Goal: Task Accomplishment & Management: Manage account settings

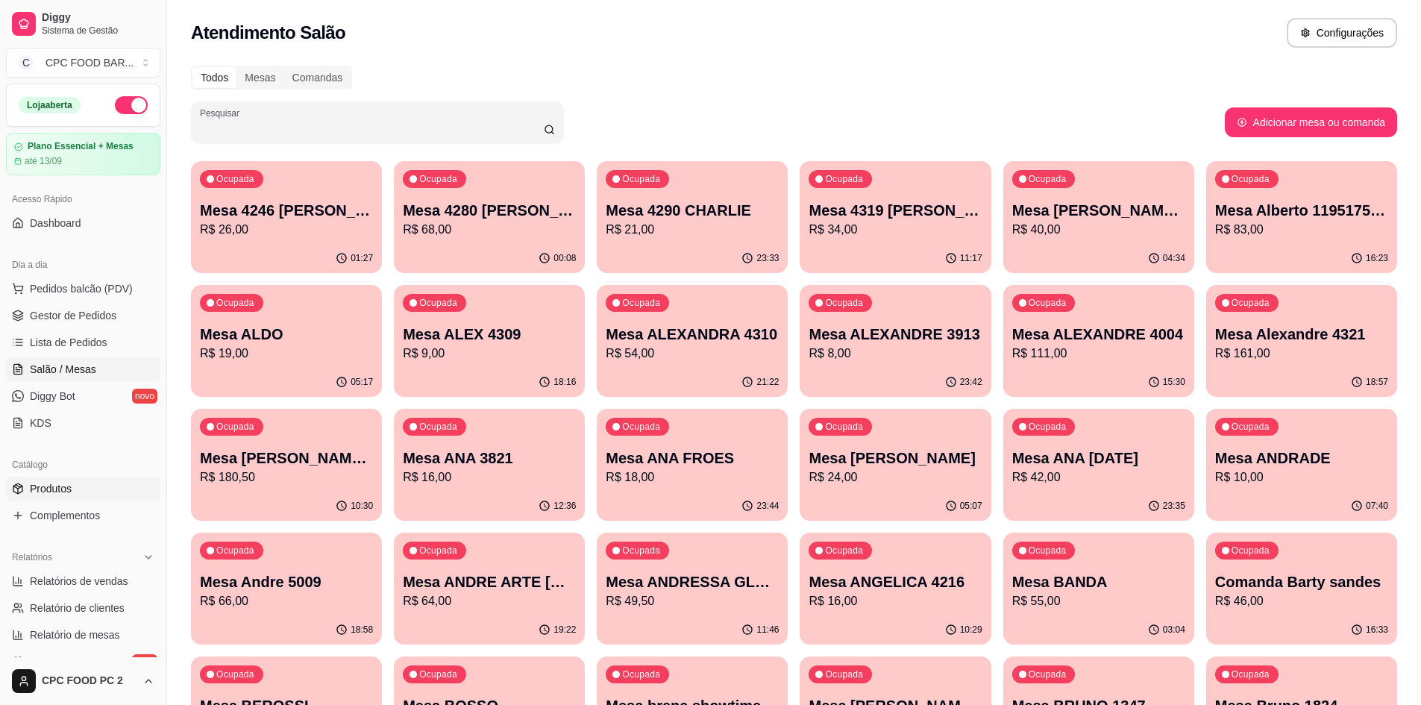
click at [64, 493] on span "Produtos" at bounding box center [51, 488] width 42 height 15
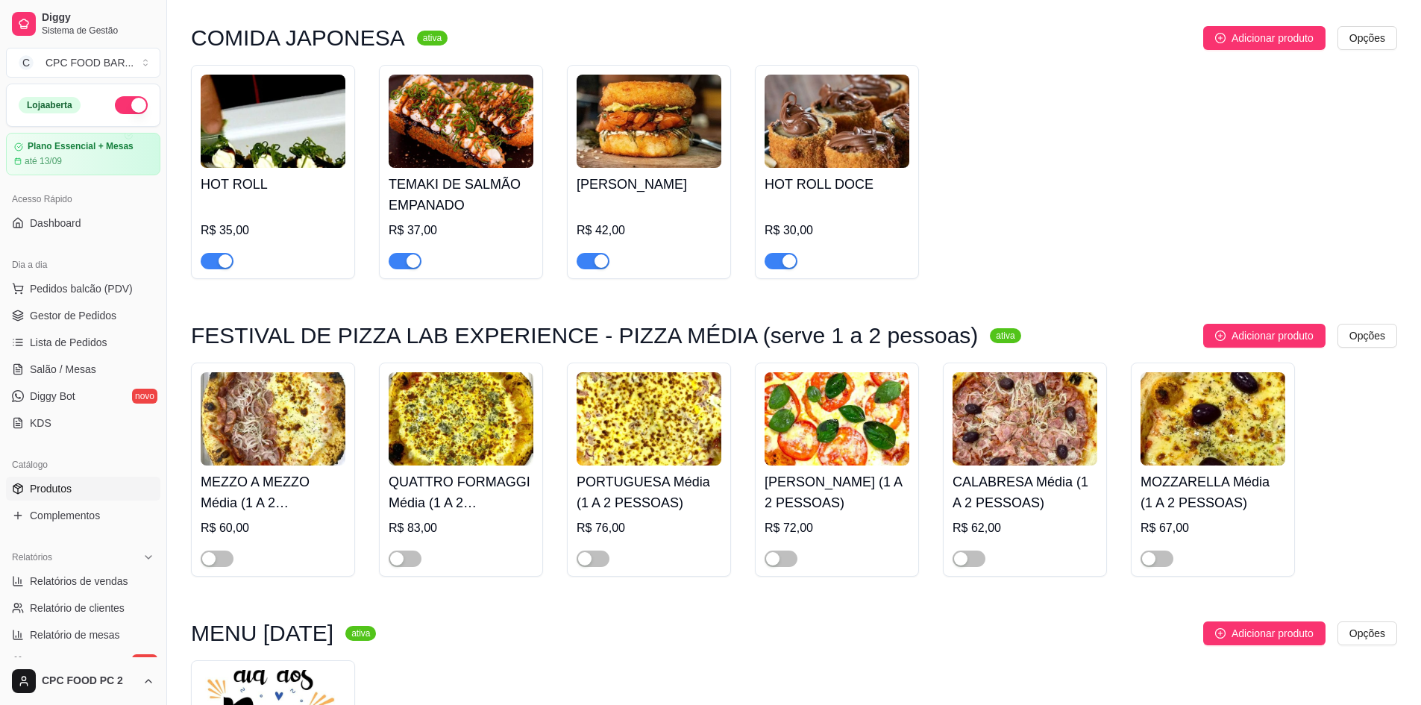
scroll to position [149, 0]
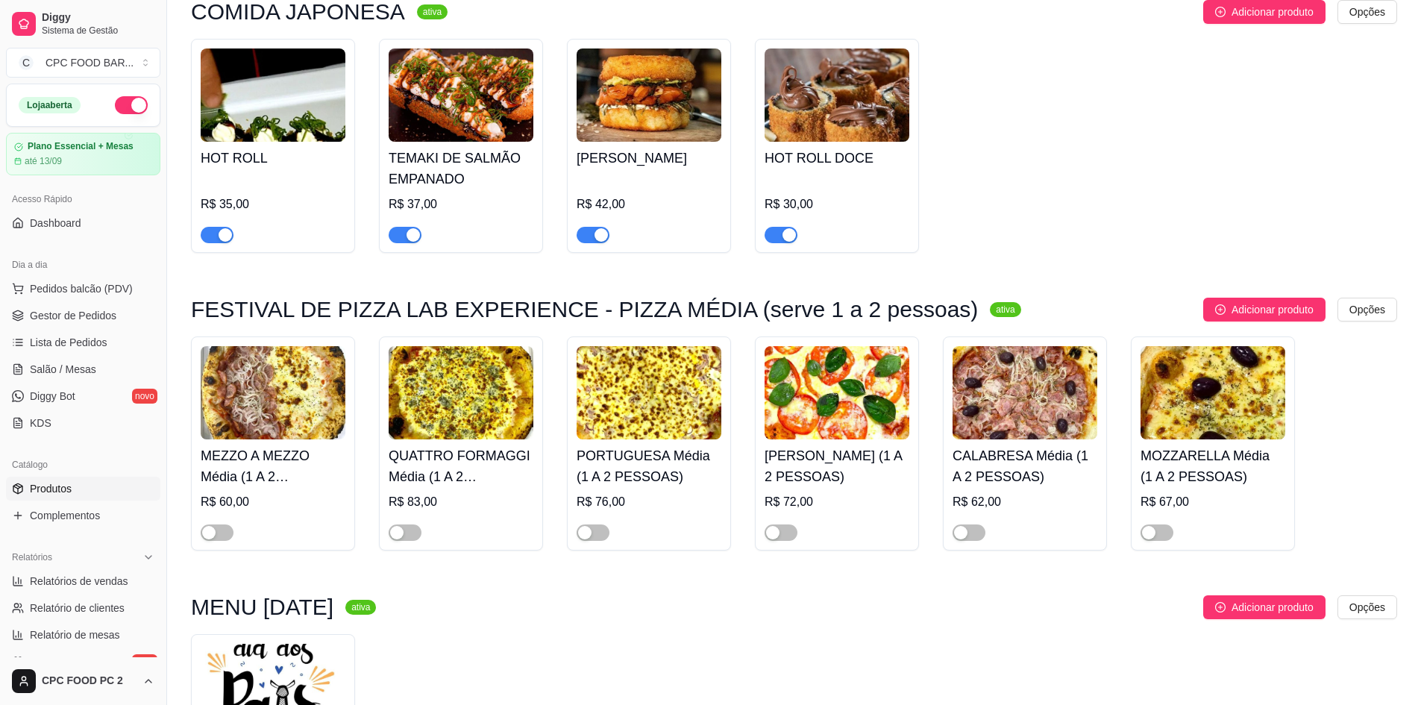
click at [312, 418] on img at bounding box center [273, 392] width 145 height 93
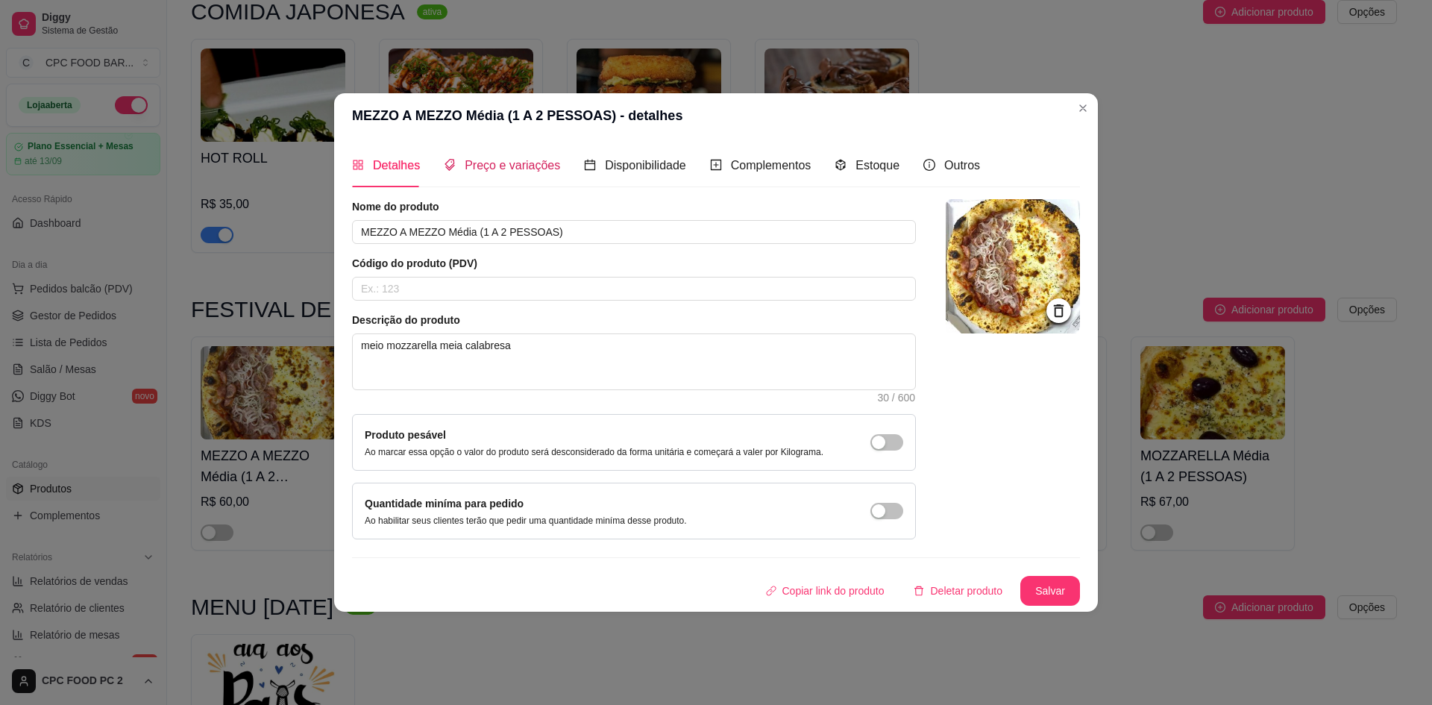
click at [529, 172] on span "Preço e variações" at bounding box center [512, 165] width 95 height 13
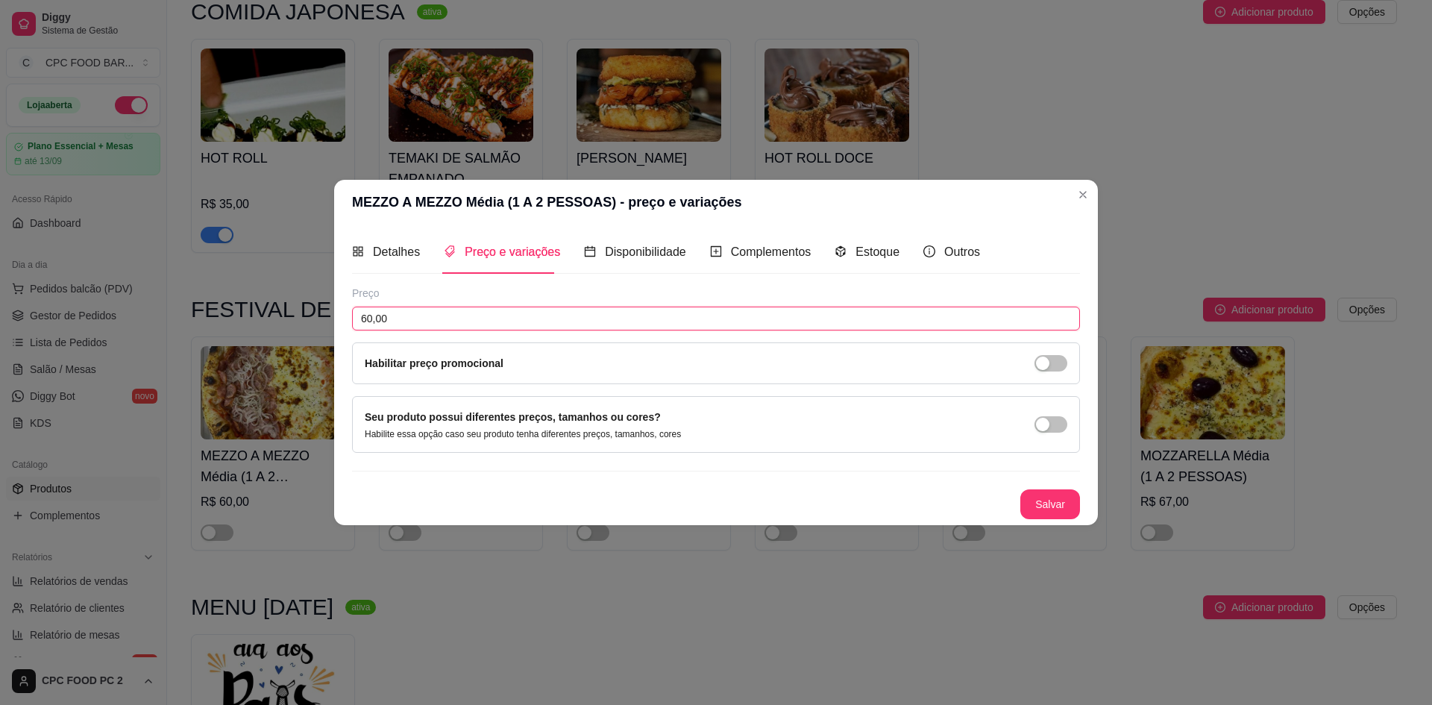
drag, startPoint x: 408, startPoint y: 313, endPoint x: 333, endPoint y: 314, distance: 74.6
click at [333, 314] on div "MEZZO A MEZZO Média (1 A 2 PESSOAS) - preço e variações Detalhes Preço e variaç…" at bounding box center [716, 352] width 1432 height 705
type input "56,00"
click at [1043, 500] on button "Salvar" at bounding box center [1050, 504] width 60 height 30
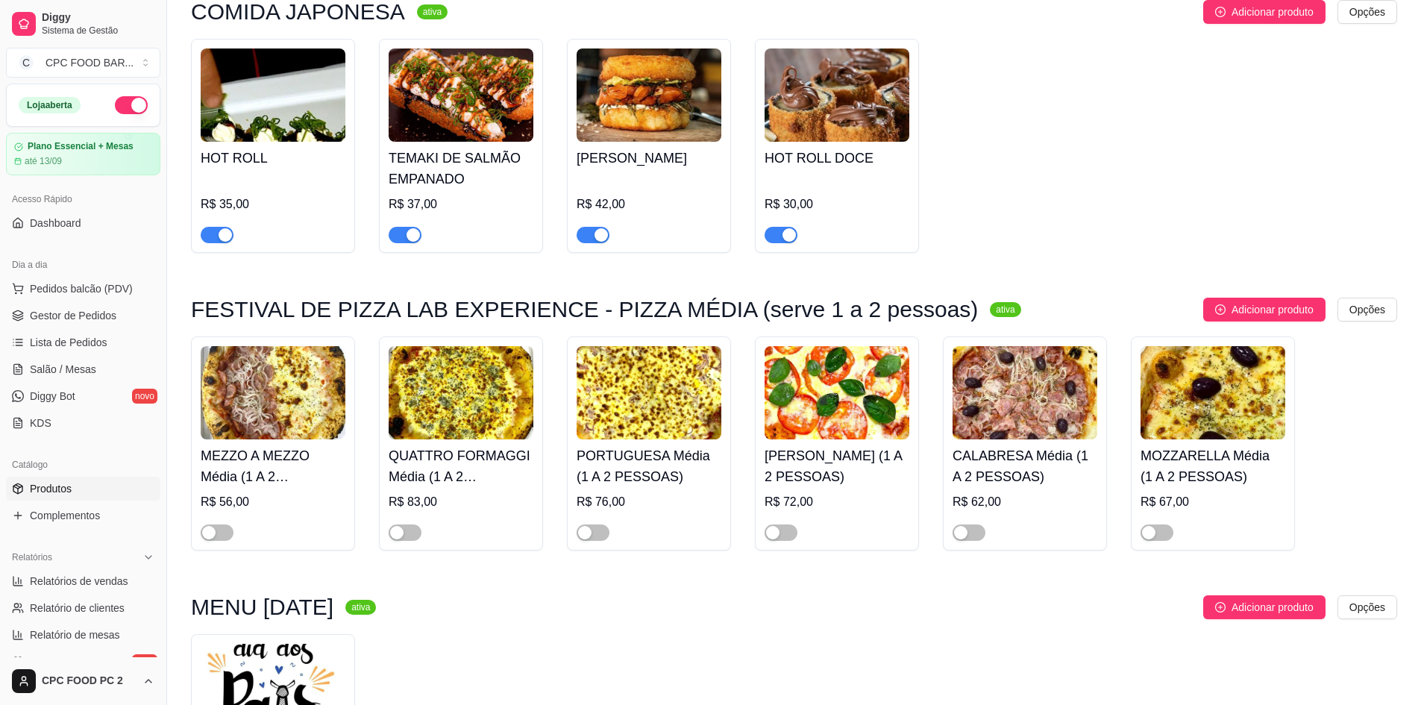
click at [502, 403] on img at bounding box center [461, 392] width 145 height 93
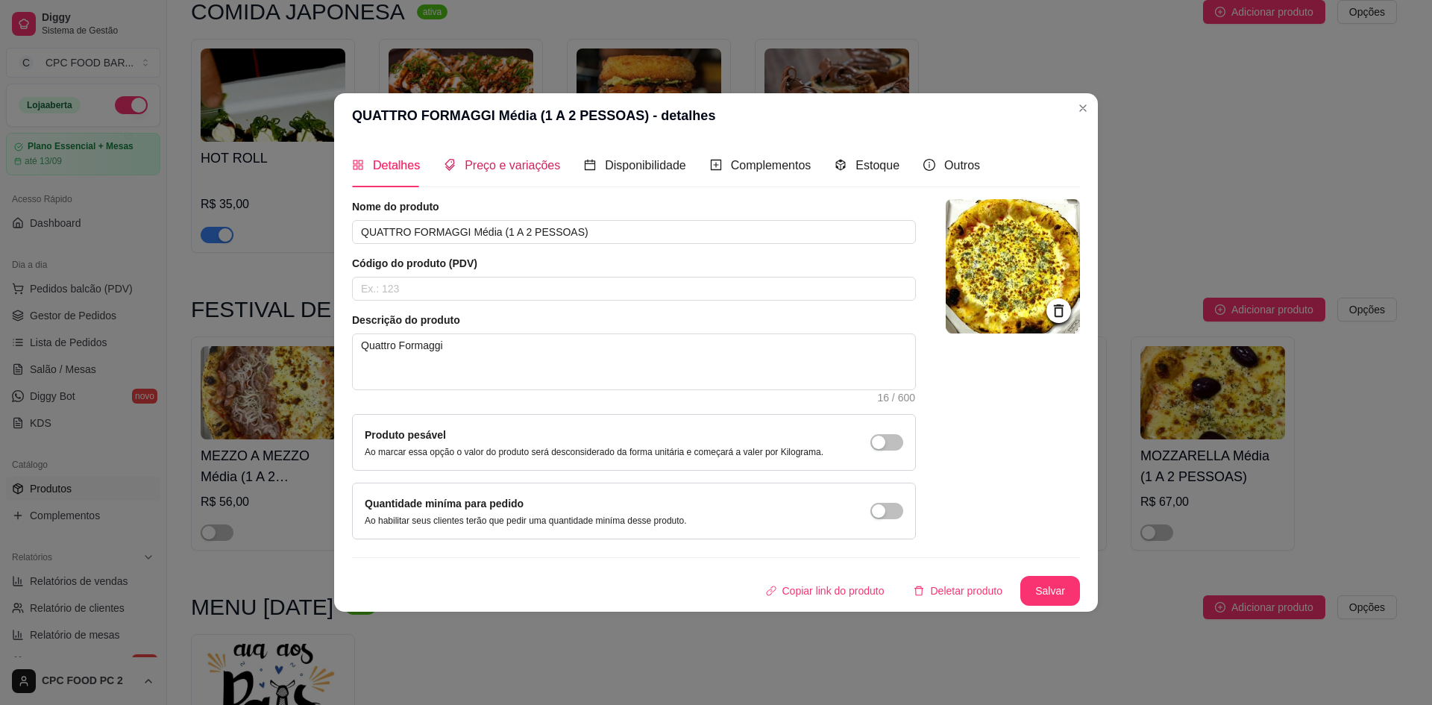
click at [468, 174] on div "Preço e variações" at bounding box center [502, 165] width 116 height 19
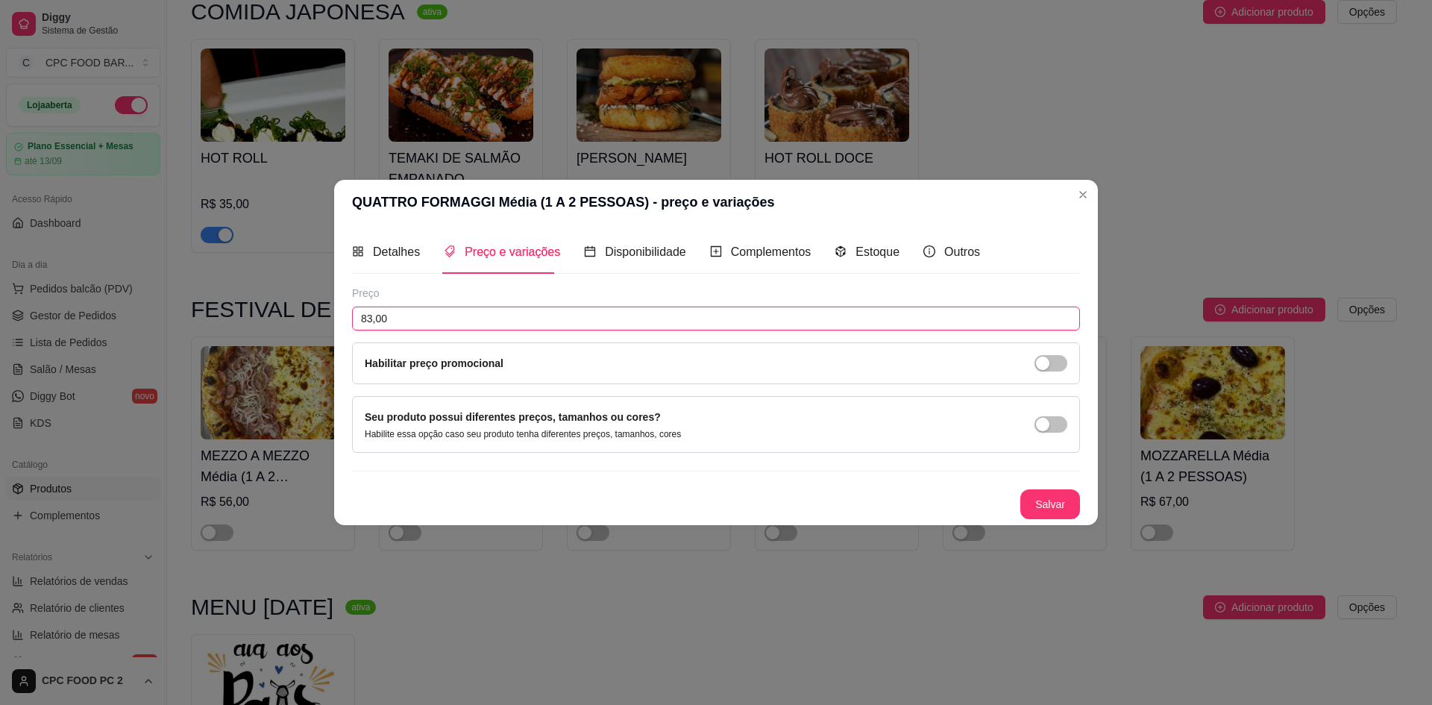
drag, startPoint x: 422, startPoint y: 306, endPoint x: 362, endPoint y: 316, distance: 61.2
click at [362, 316] on input "83,00" at bounding box center [716, 318] width 728 height 24
type input "80,00"
click at [1026, 500] on button "Salvar" at bounding box center [1050, 503] width 58 height 29
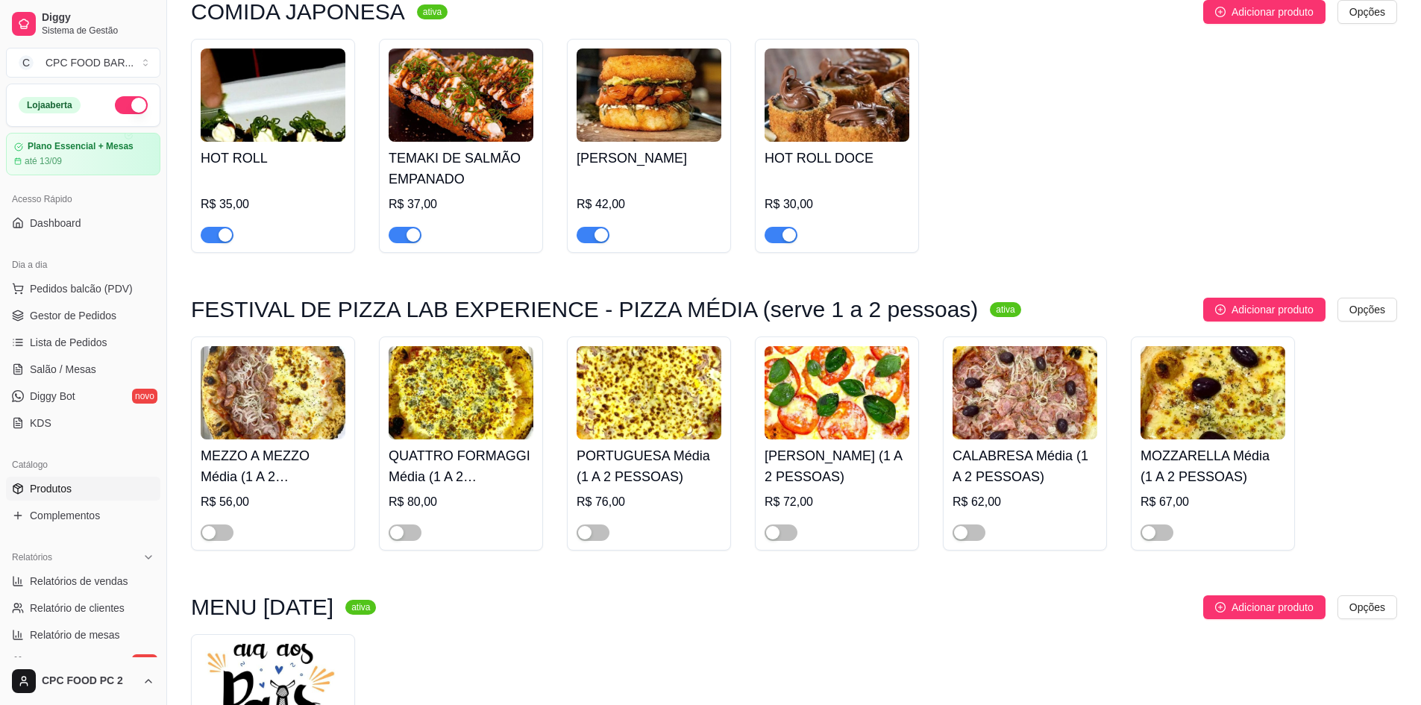
click at [668, 392] on img at bounding box center [648, 392] width 145 height 93
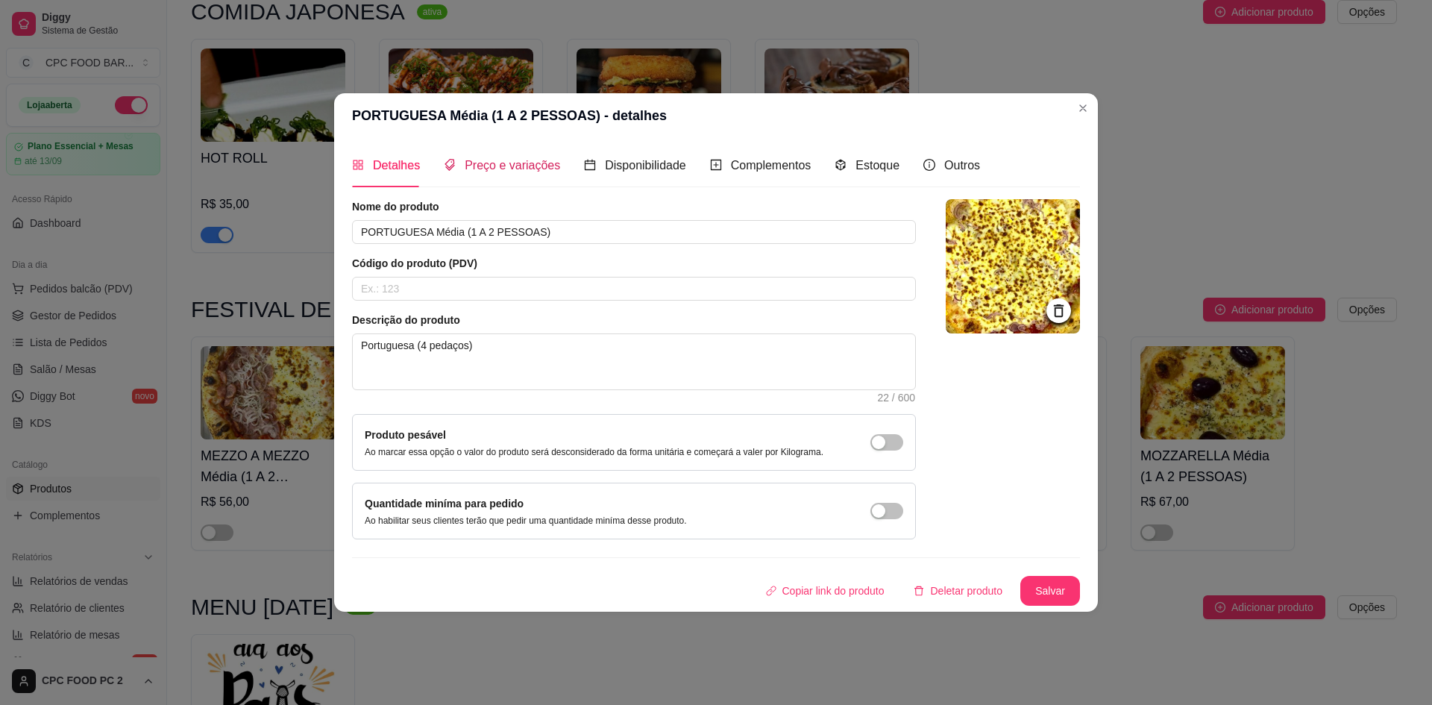
click at [487, 170] on span "Preço e variações" at bounding box center [512, 165] width 95 height 13
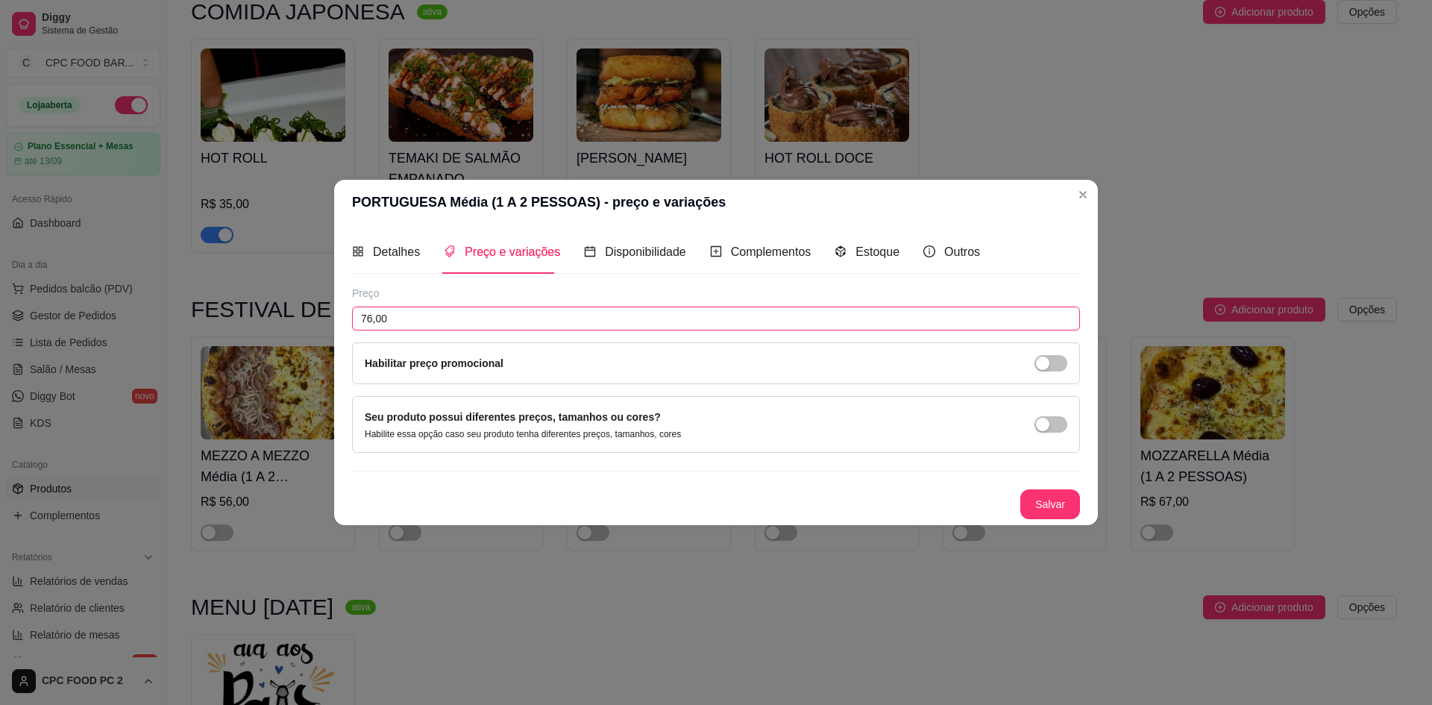
drag, startPoint x: 408, startPoint y: 319, endPoint x: 339, endPoint y: 311, distance: 69.1
click at [333, 317] on div "PORTUGUESA Média (1 A 2 PESSOAS) - preço e variações Detalhes Preço e variações…" at bounding box center [716, 352] width 1432 height 705
type input "70,00"
click at [1032, 501] on button "Salvar" at bounding box center [1050, 504] width 60 height 30
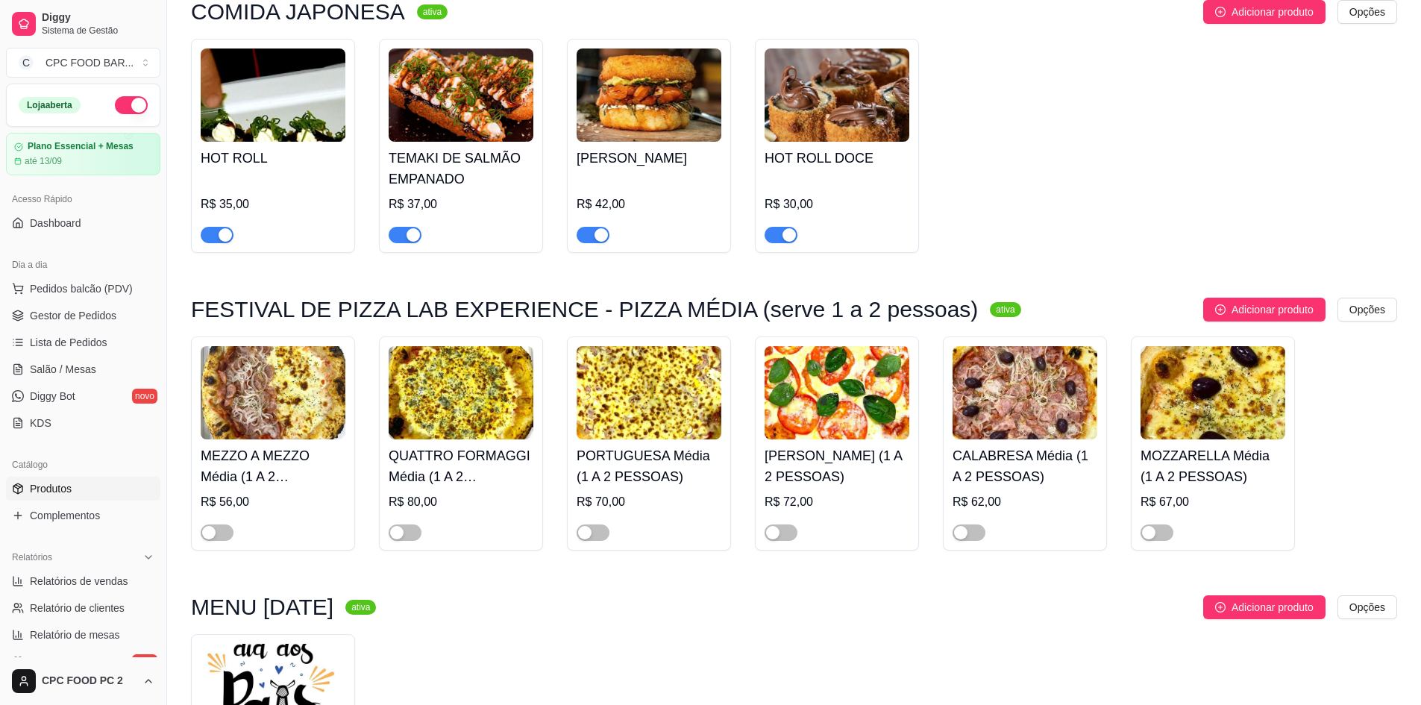
click at [855, 386] on img at bounding box center [836, 392] width 145 height 93
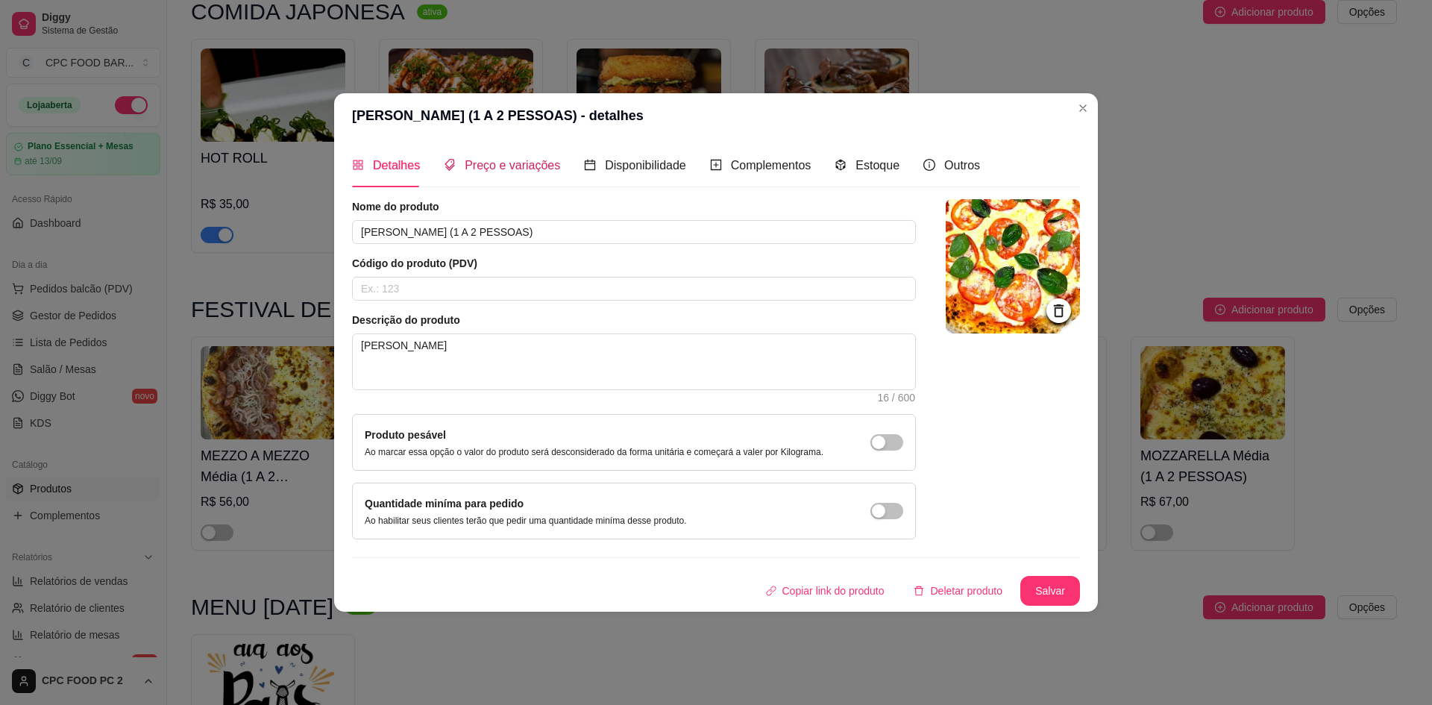
click at [497, 169] on span "Preço e variações" at bounding box center [512, 165] width 95 height 13
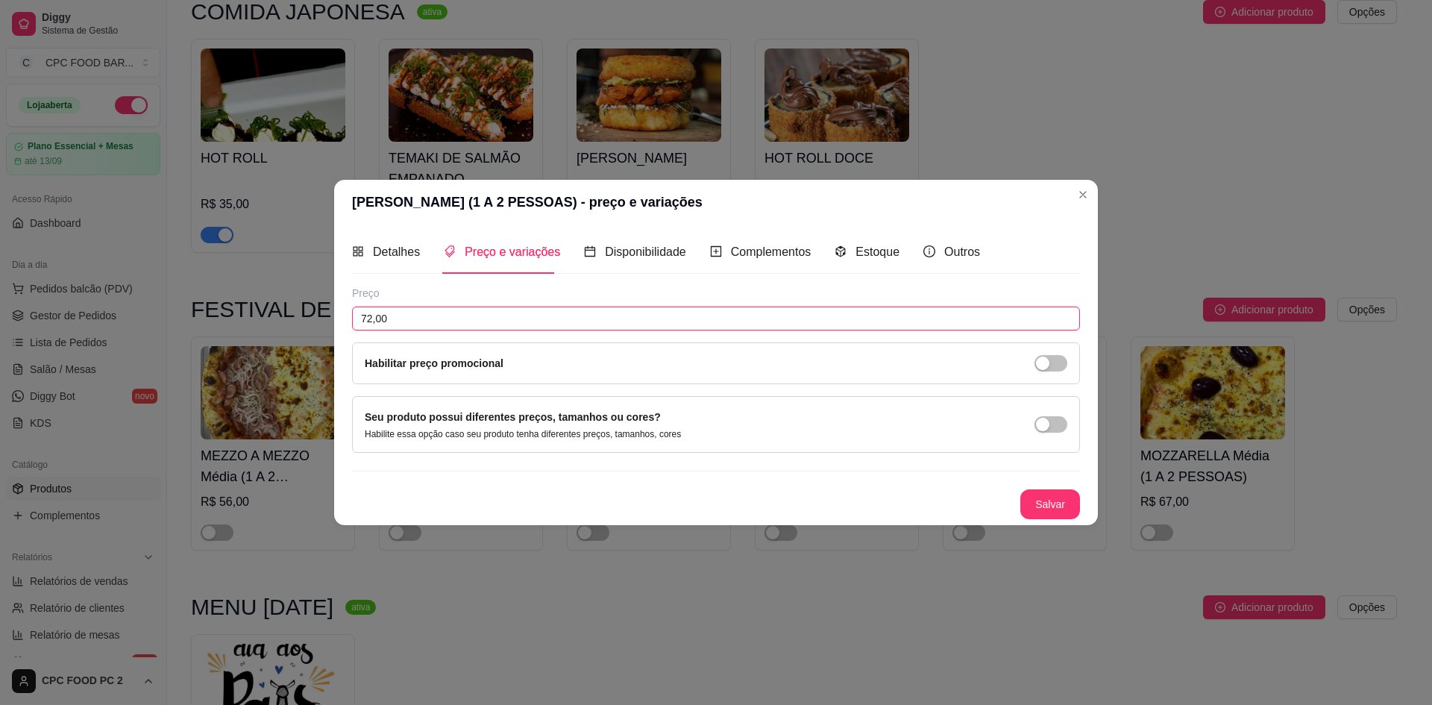
drag, startPoint x: 409, startPoint y: 316, endPoint x: 359, endPoint y: 318, distance: 49.3
click at [359, 318] on input "72,00" at bounding box center [716, 318] width 728 height 24
type input "70,00"
click at [1061, 506] on button "Salvar" at bounding box center [1050, 504] width 60 height 30
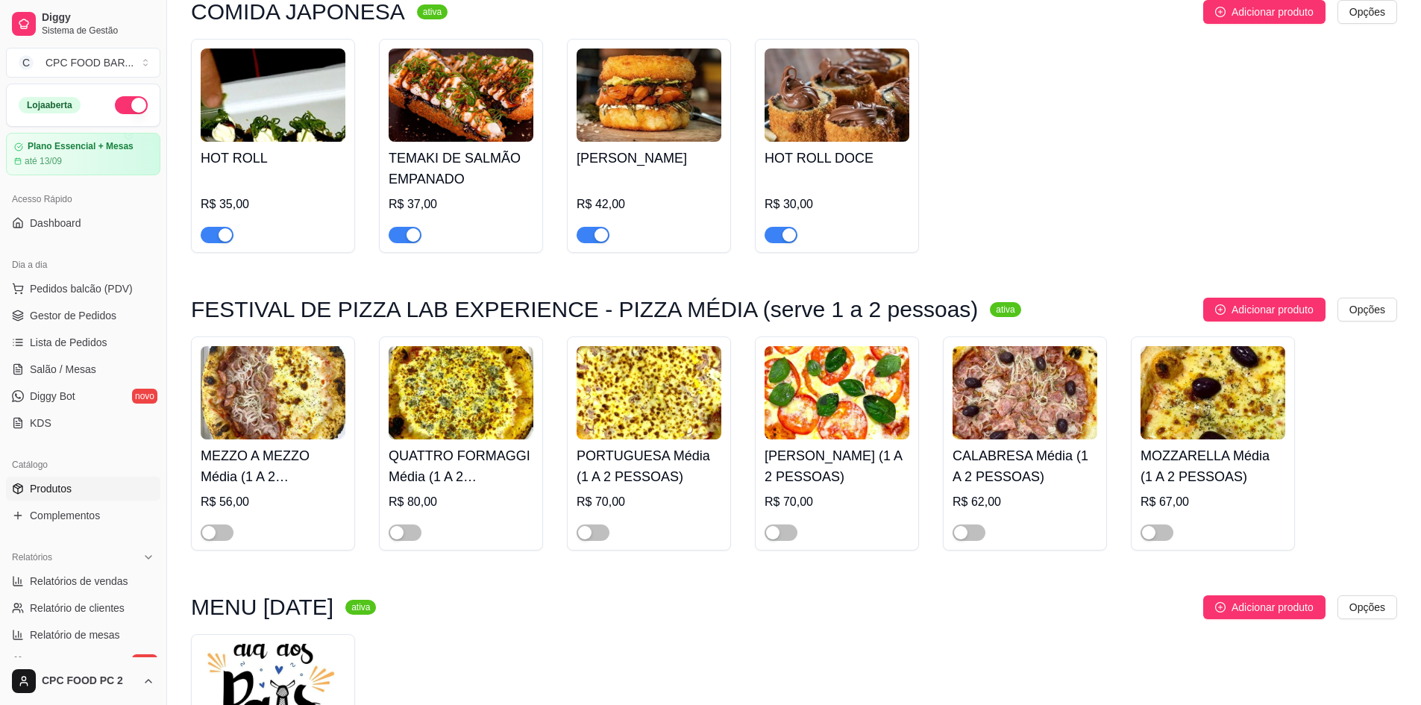
click at [1022, 371] on img at bounding box center [1024, 392] width 145 height 93
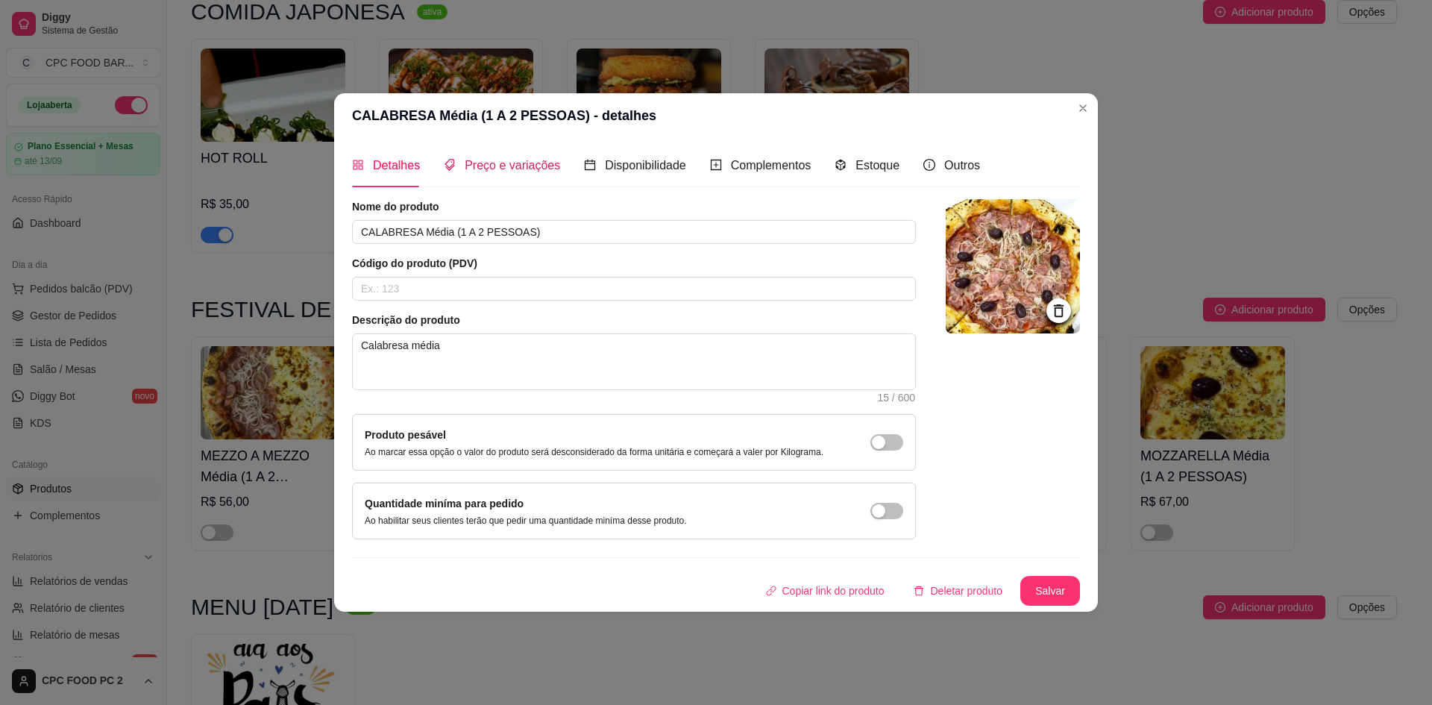
click at [521, 163] on span "Preço e variações" at bounding box center [512, 165] width 95 height 13
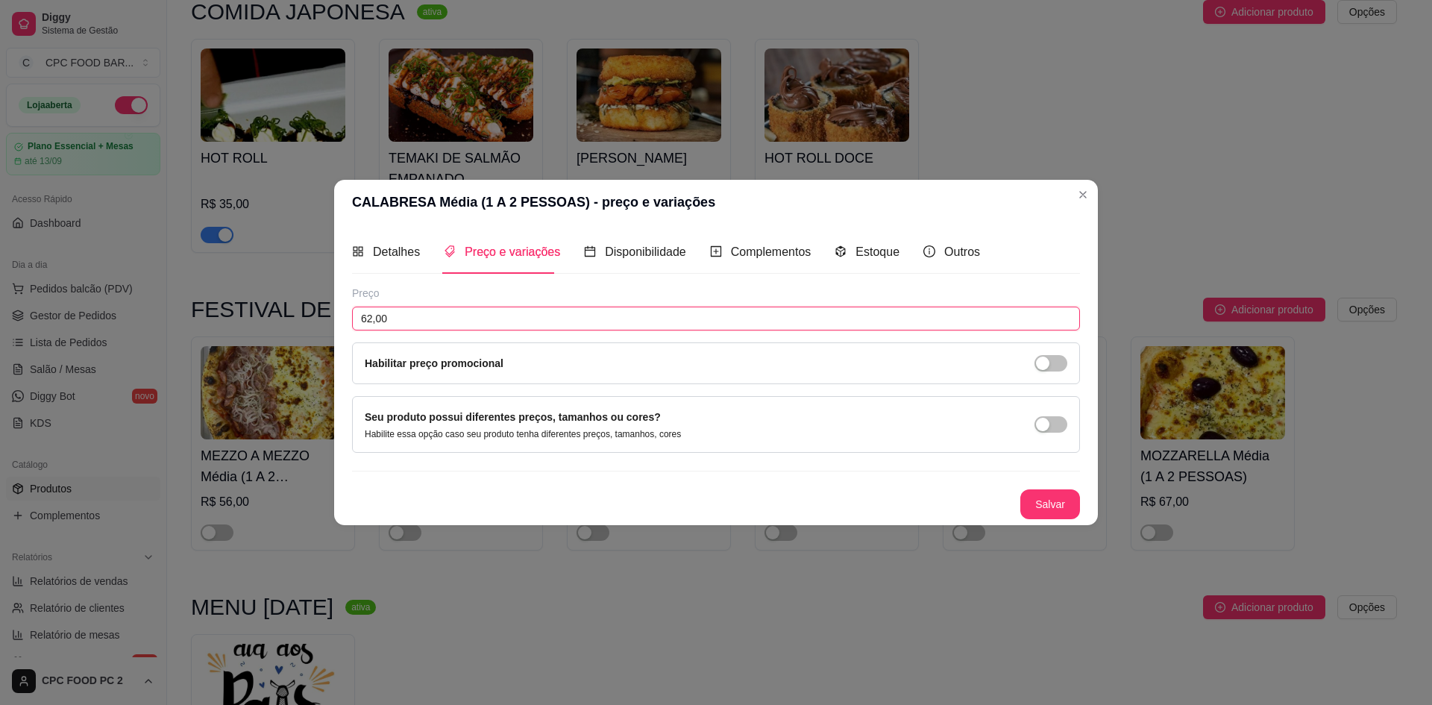
drag, startPoint x: 308, startPoint y: 318, endPoint x: 224, endPoint y: 310, distance: 84.7
click at [224, 311] on div "CALABRESA Média (1 A 2 PESSOAS) - preço e variações Detalhes Preço e variações …" at bounding box center [716, 352] width 1432 height 705
type input "54,00"
click at [1039, 495] on button "Salvar" at bounding box center [1050, 503] width 58 height 29
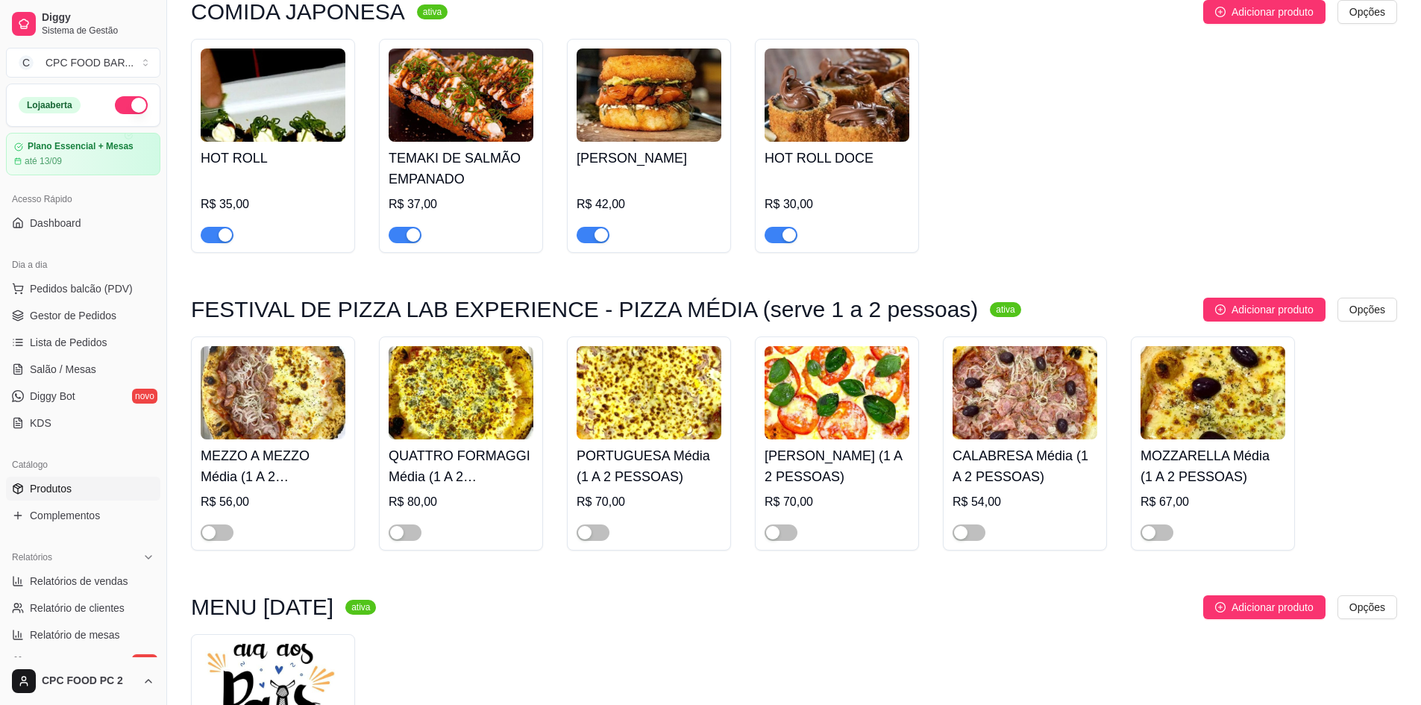
click at [1213, 392] on img at bounding box center [1212, 392] width 145 height 93
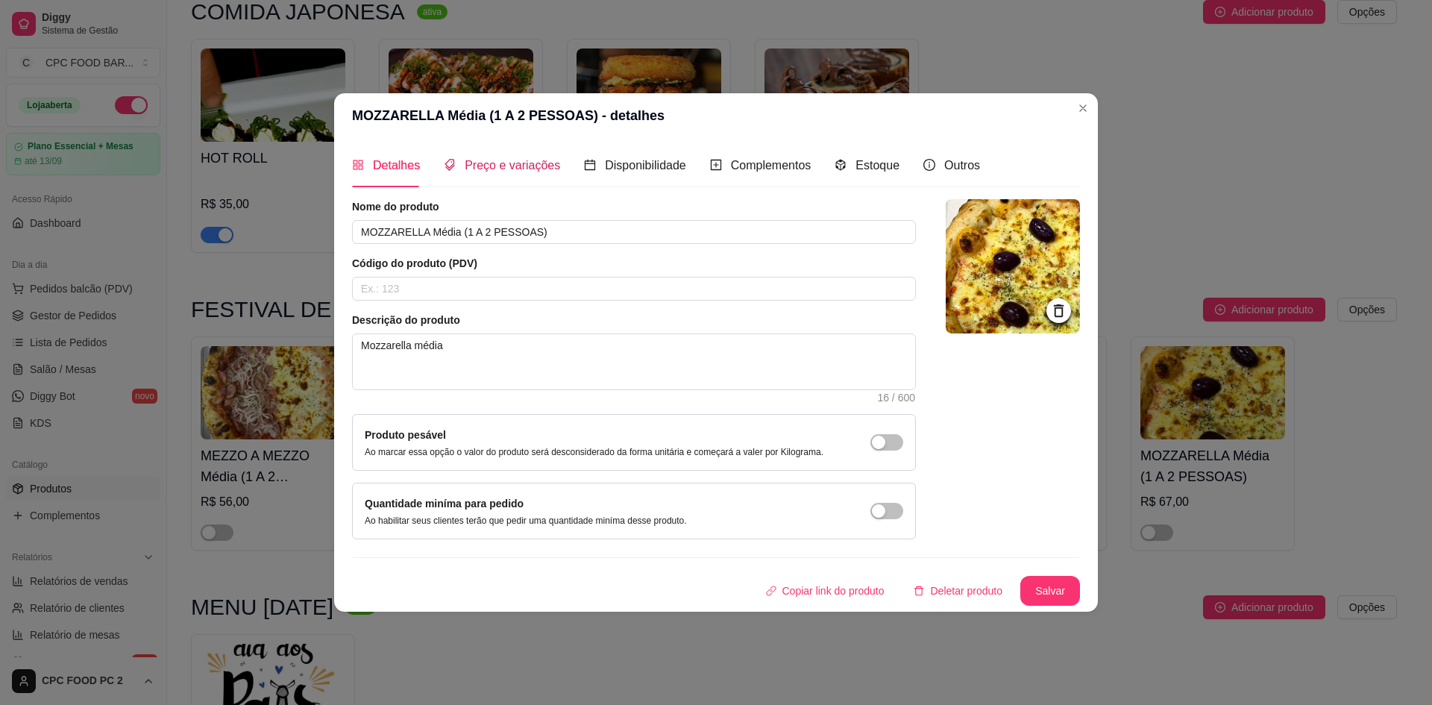
click at [512, 167] on span "Preço e variações" at bounding box center [512, 165] width 95 height 13
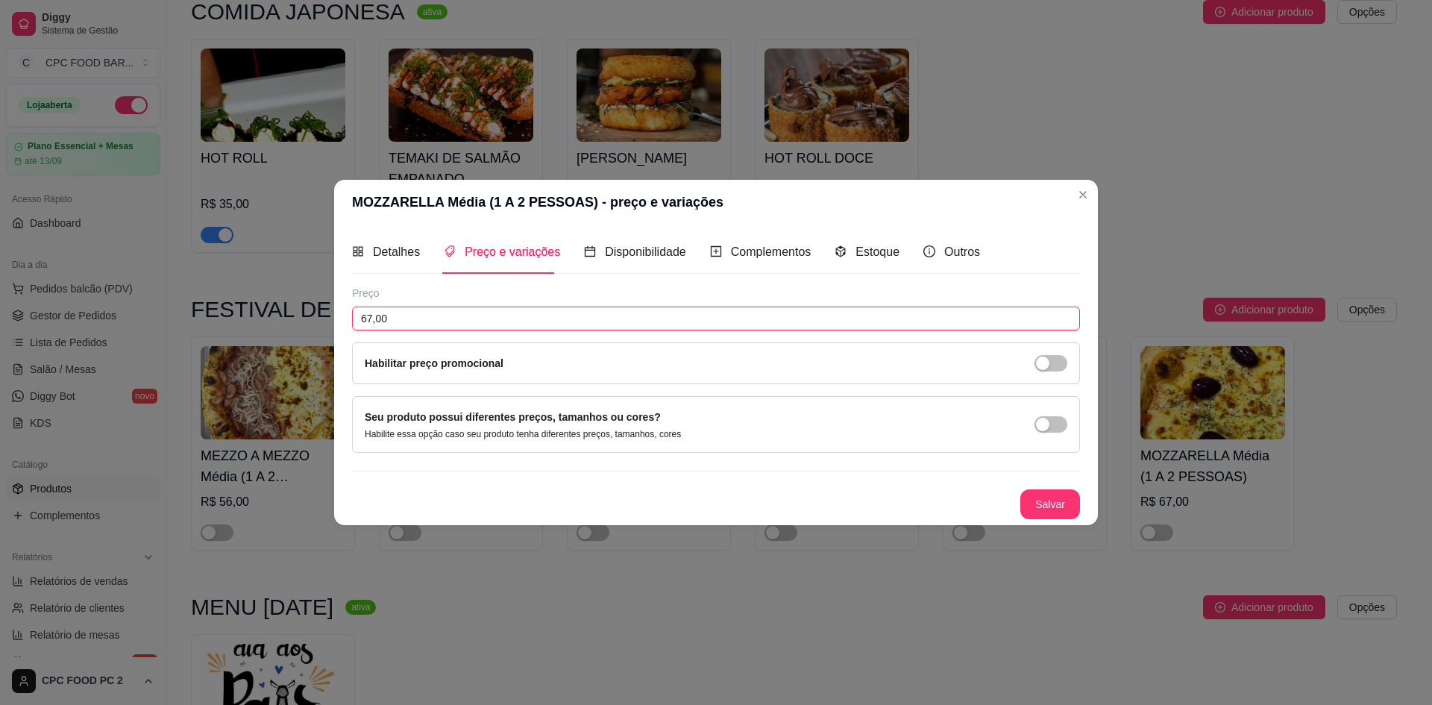
drag, startPoint x: 397, startPoint y: 315, endPoint x: 328, endPoint y: 308, distance: 69.8
click at [328, 308] on div "MOZZARELLA Média (1 A 2 PESSOAS) - preço e variações Detalhes Preço e variações…" at bounding box center [716, 352] width 1432 height 705
type input "59,00"
click at [1043, 506] on button "Salvar" at bounding box center [1050, 503] width 58 height 29
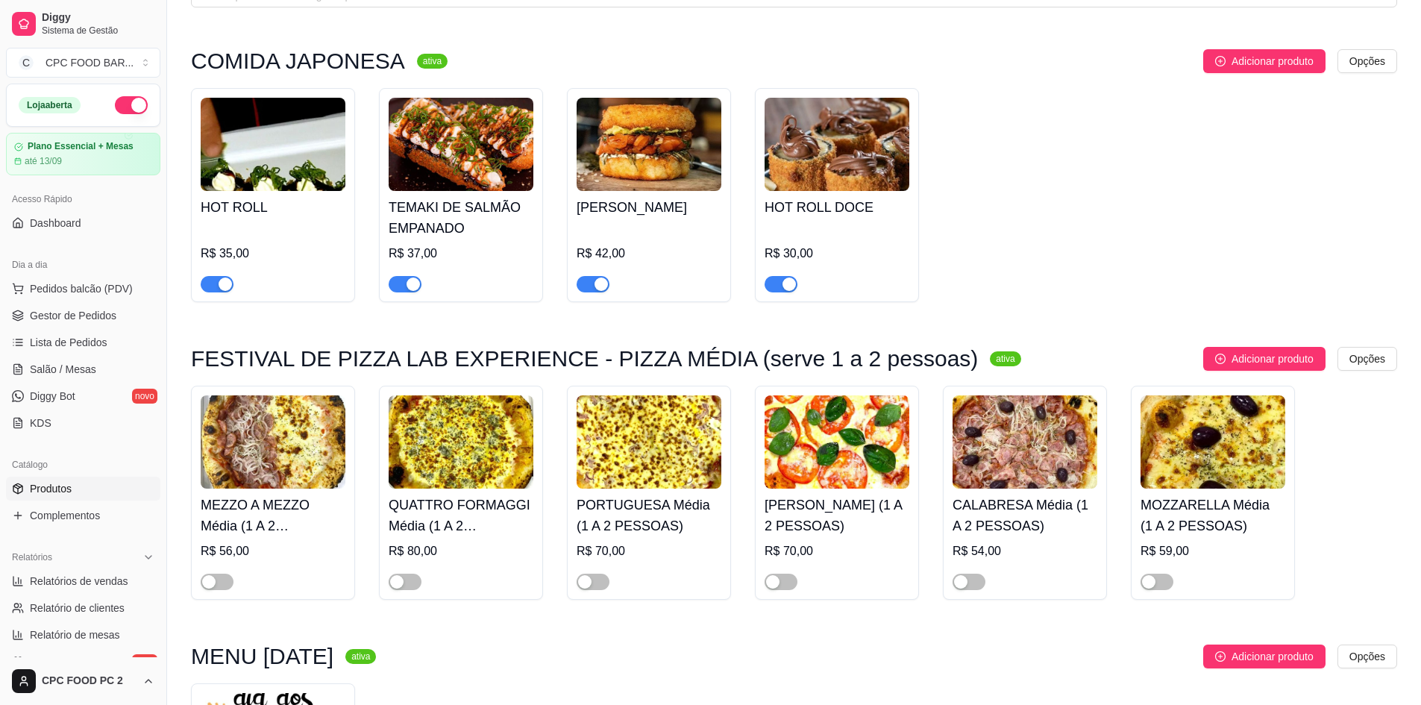
scroll to position [75, 0]
